Goal: Task Accomplishment & Management: Complete application form

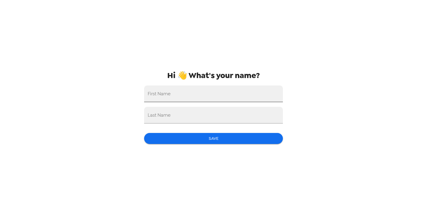
click at [215, 99] on input "First Name" at bounding box center [213, 93] width 139 height 17
type input "[PERSON_NAME]"
click at [198, 116] on input "Last Name" at bounding box center [213, 115] width 139 height 17
type input "Hammer"
click at [171, 147] on div "Hi 👋 What's your name? First Name [PERSON_NAME] Last Name Hammer Save" at bounding box center [213, 107] width 148 height 214
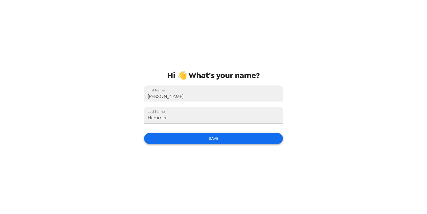
click at [174, 139] on button "Save" at bounding box center [213, 138] width 139 height 11
